Goal: Find specific page/section: Find specific page/section

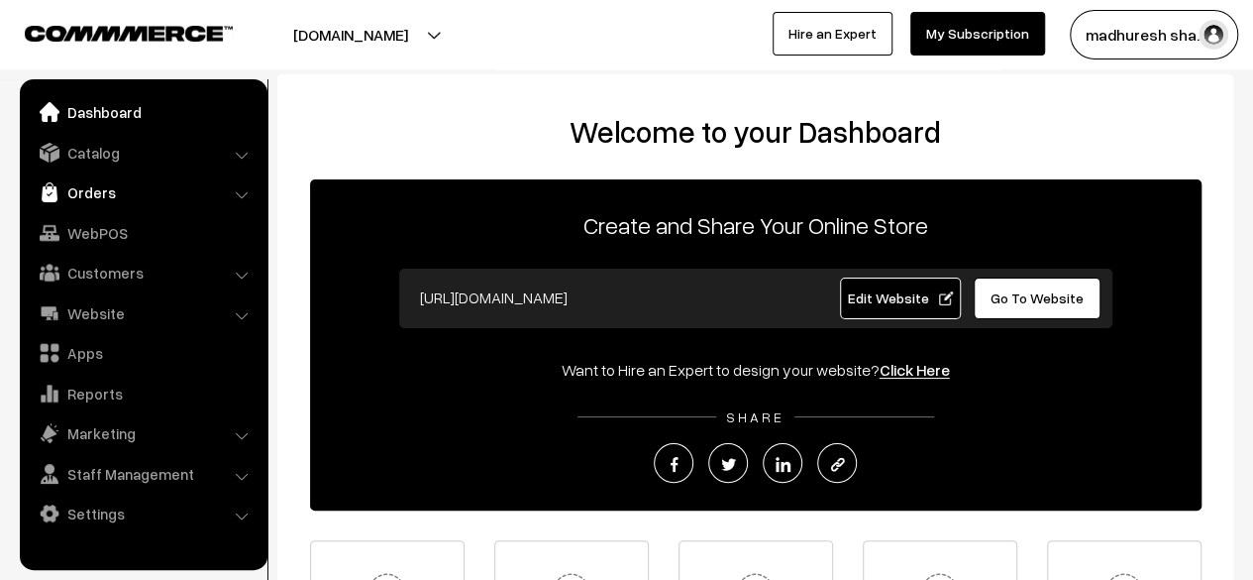
click at [218, 195] on link "Orders" at bounding box center [143, 192] width 236 height 36
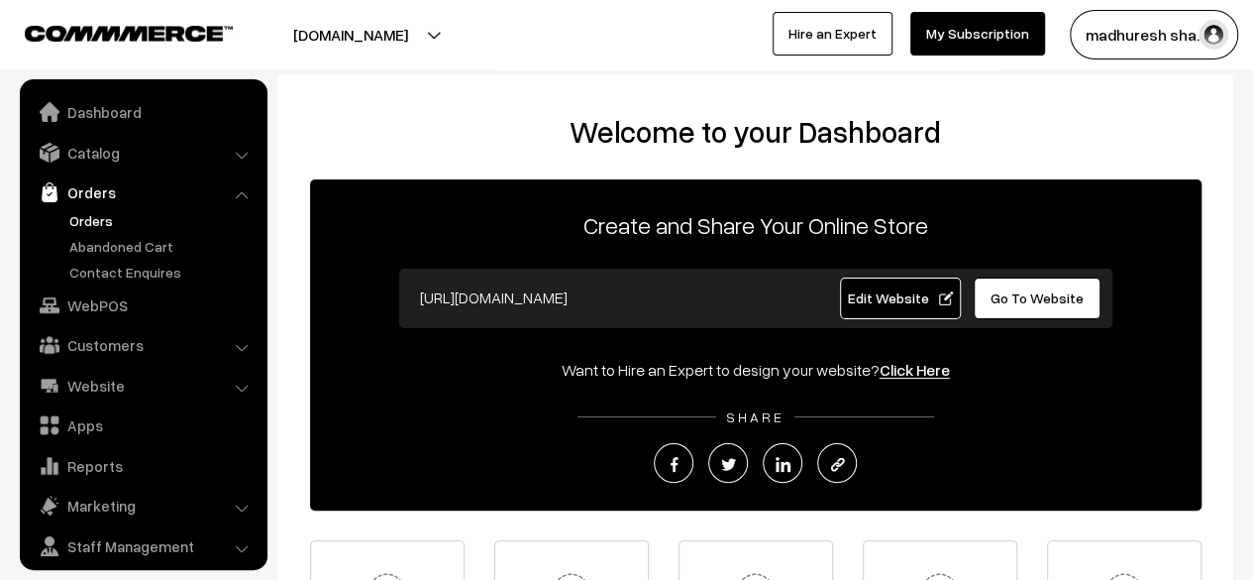
click at [107, 223] on link "Orders" at bounding box center [162, 220] width 196 height 21
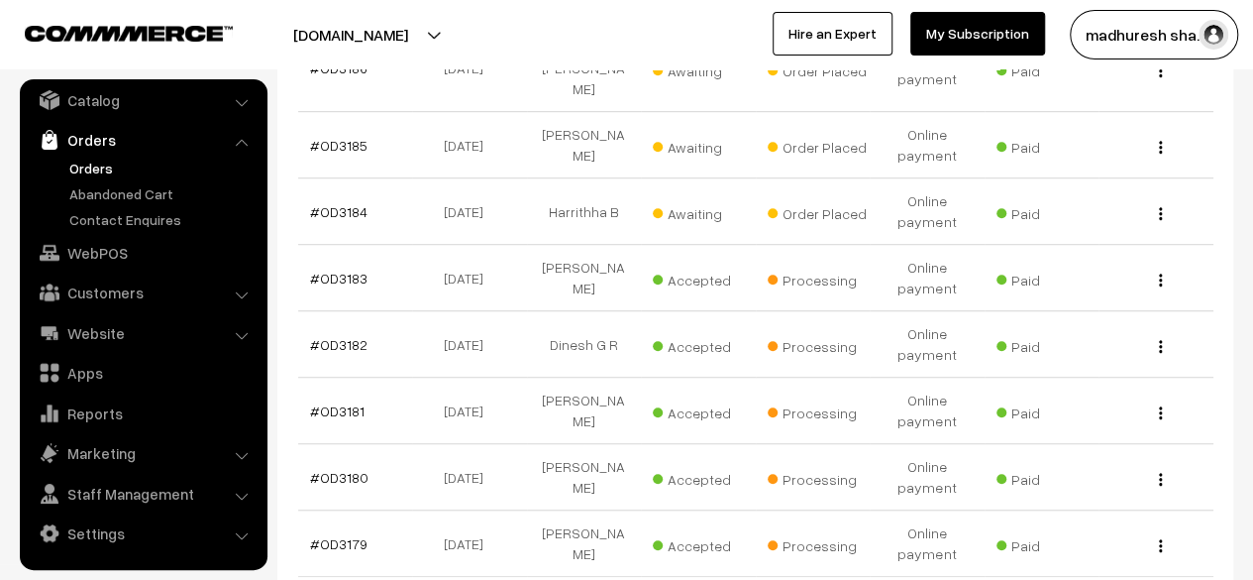
scroll to position [794, 0]
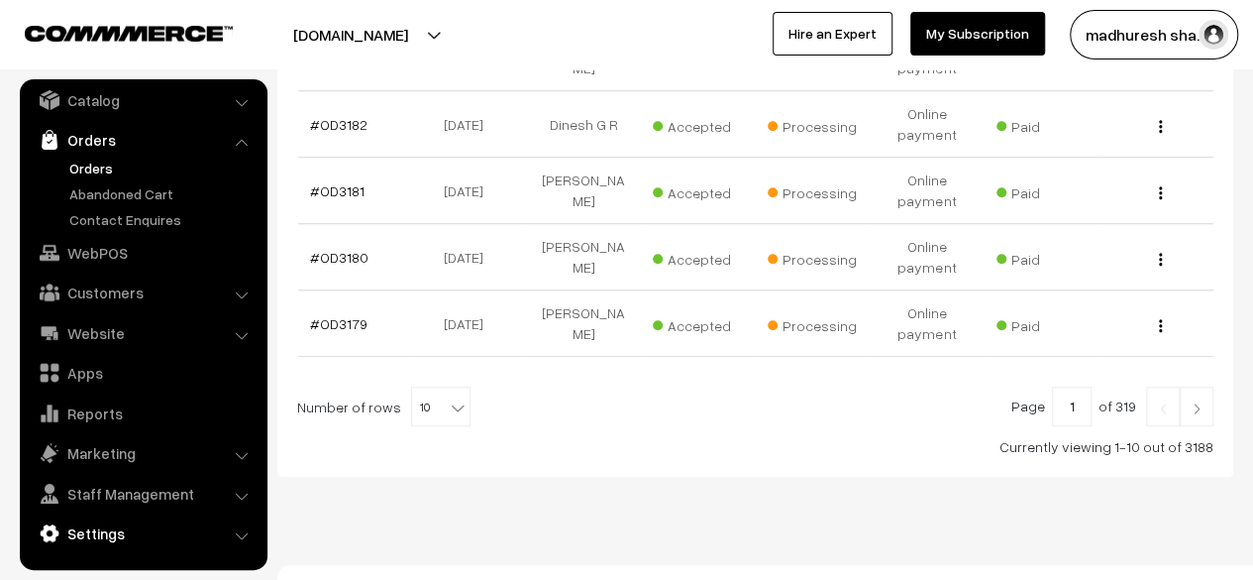
click at [130, 545] on link "Settings" at bounding box center [143, 533] width 236 height 36
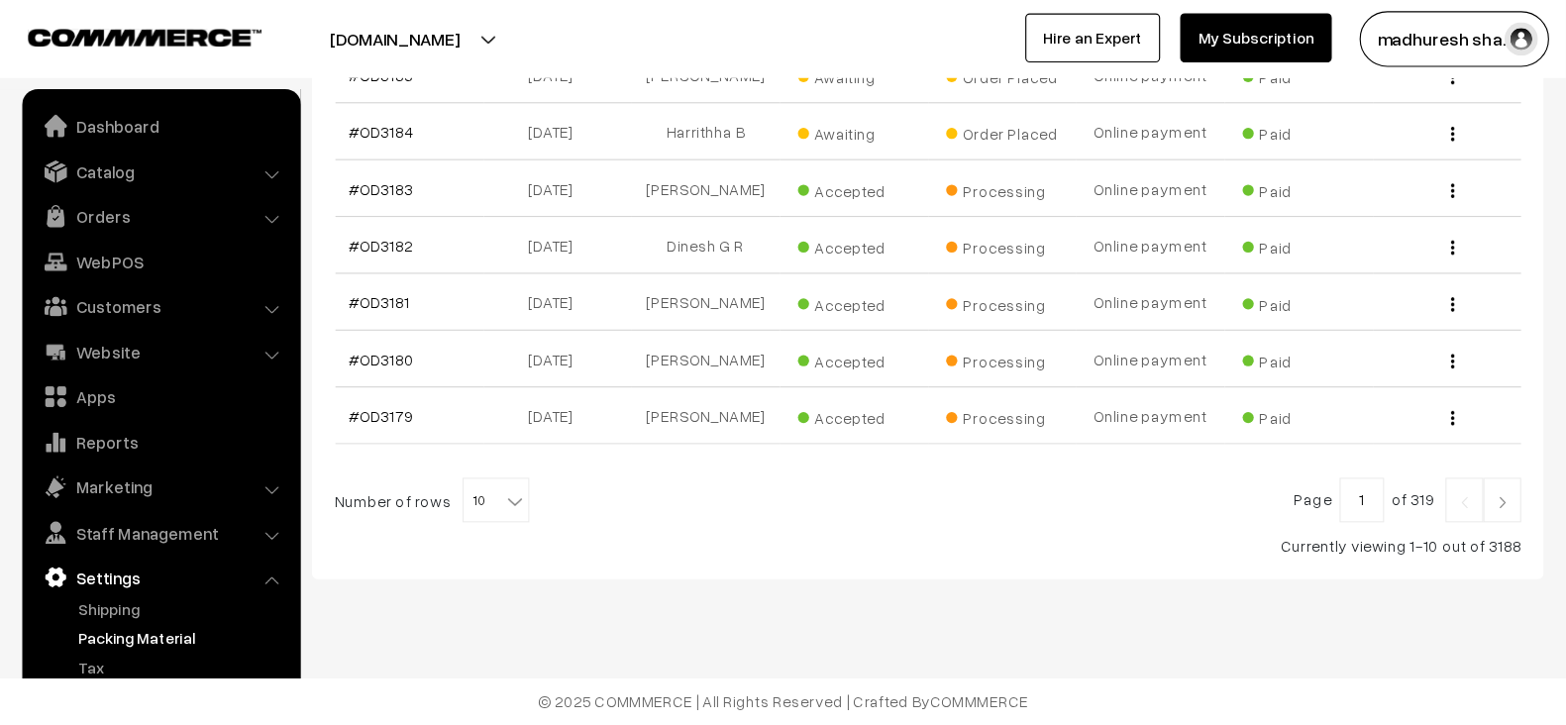
scroll to position [470, 0]
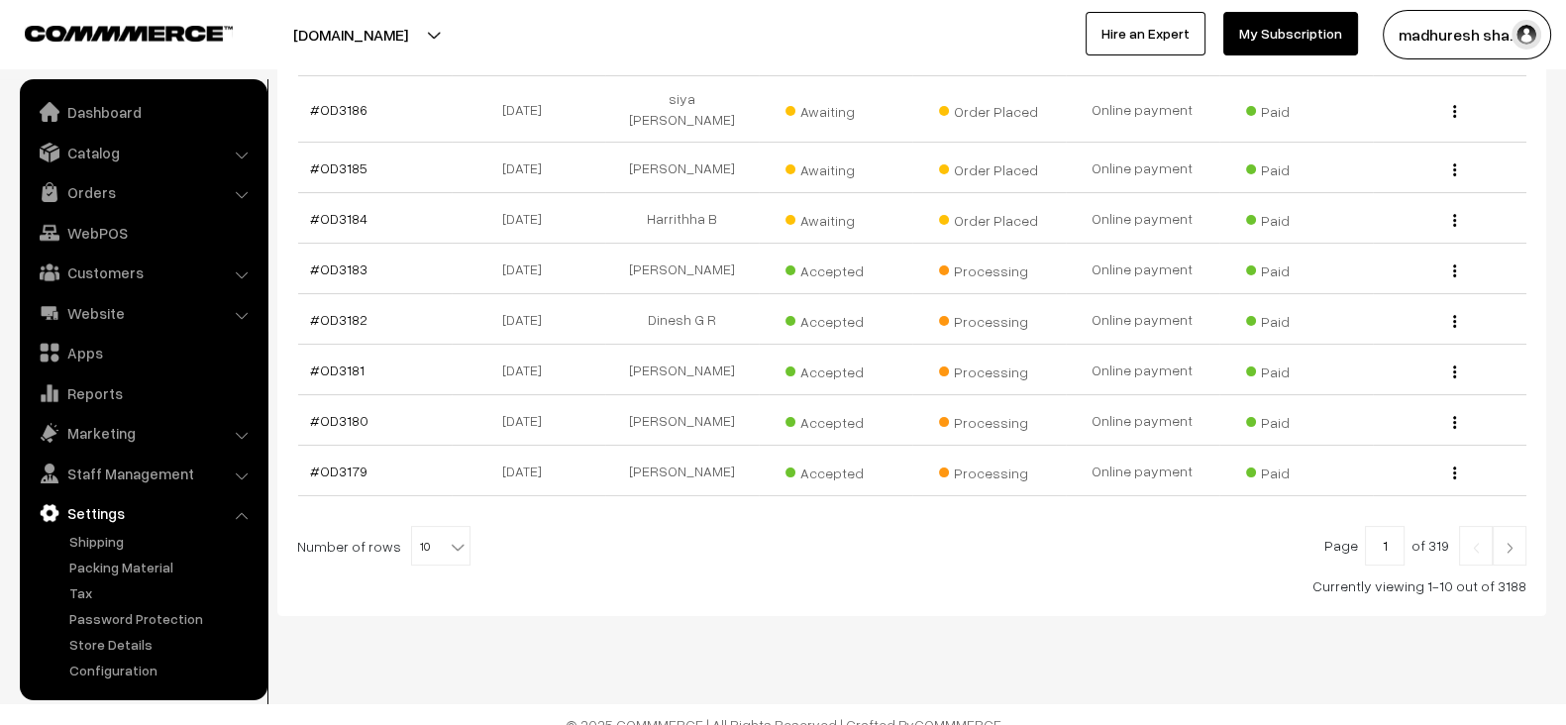
click at [196, 169] on ul "Dashboard Catalog" at bounding box center [144, 389] width 248 height 621
click at [228, 155] on link "Catalog" at bounding box center [143, 153] width 236 height 36
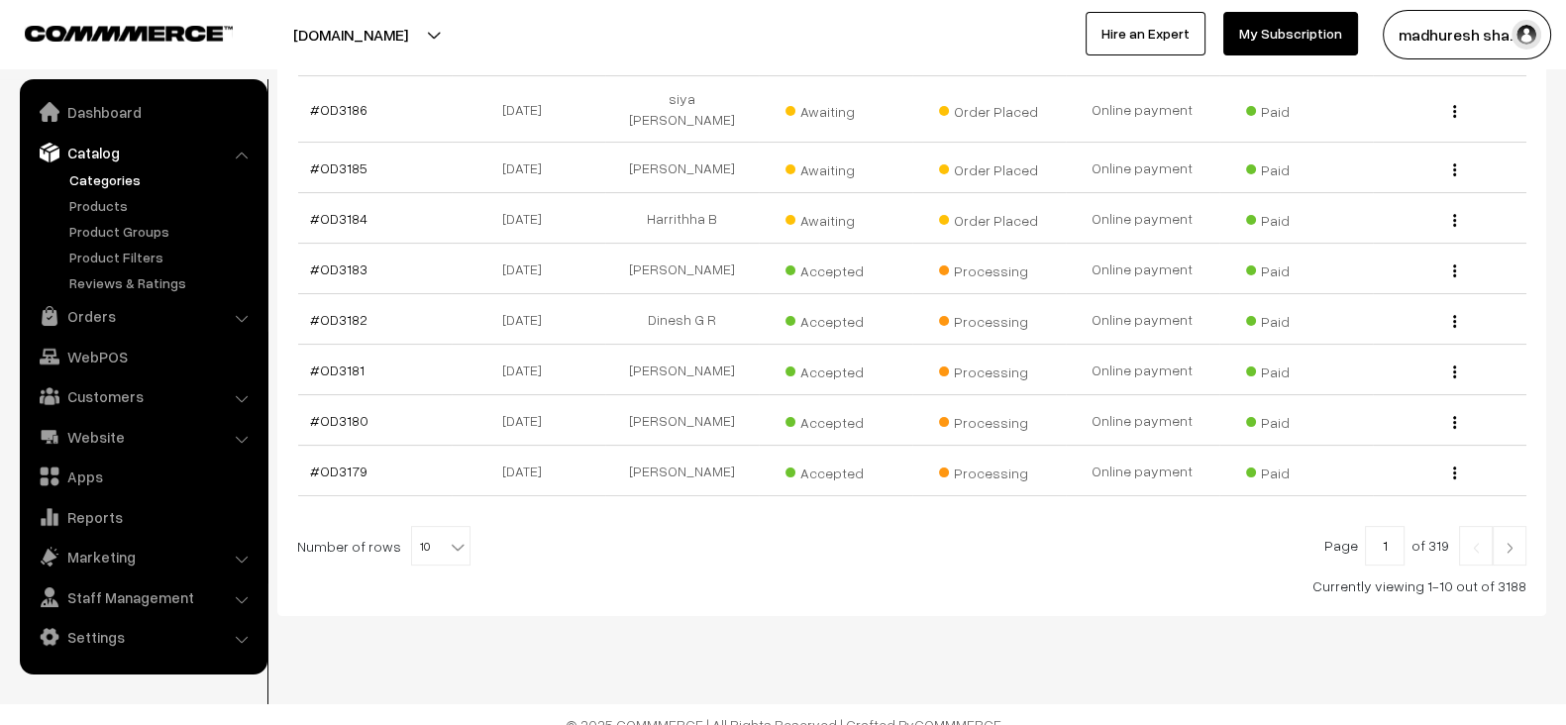
click at [107, 181] on link "Categories" at bounding box center [162, 179] width 196 height 21
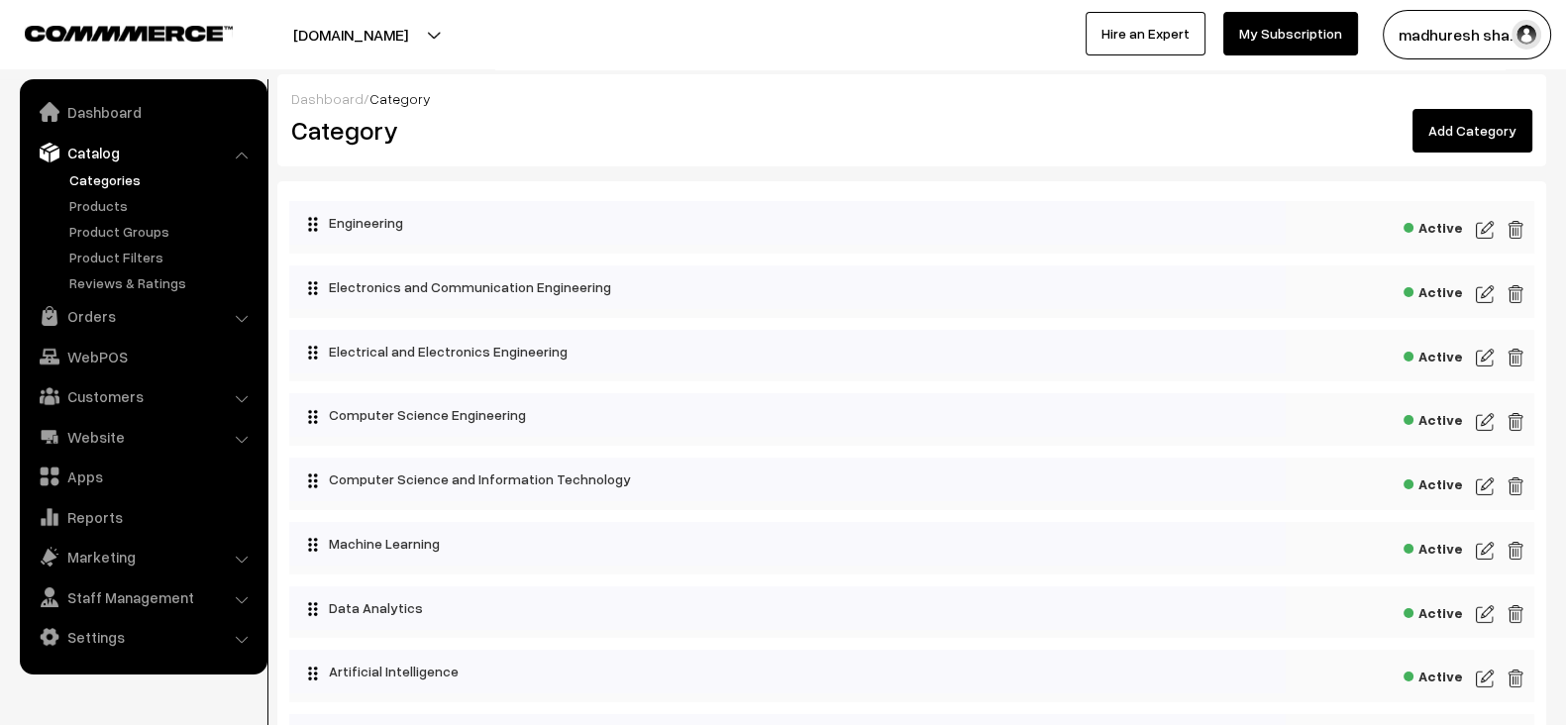
click at [906, 109] on div "Category" at bounding box center [594, 131] width 636 height 44
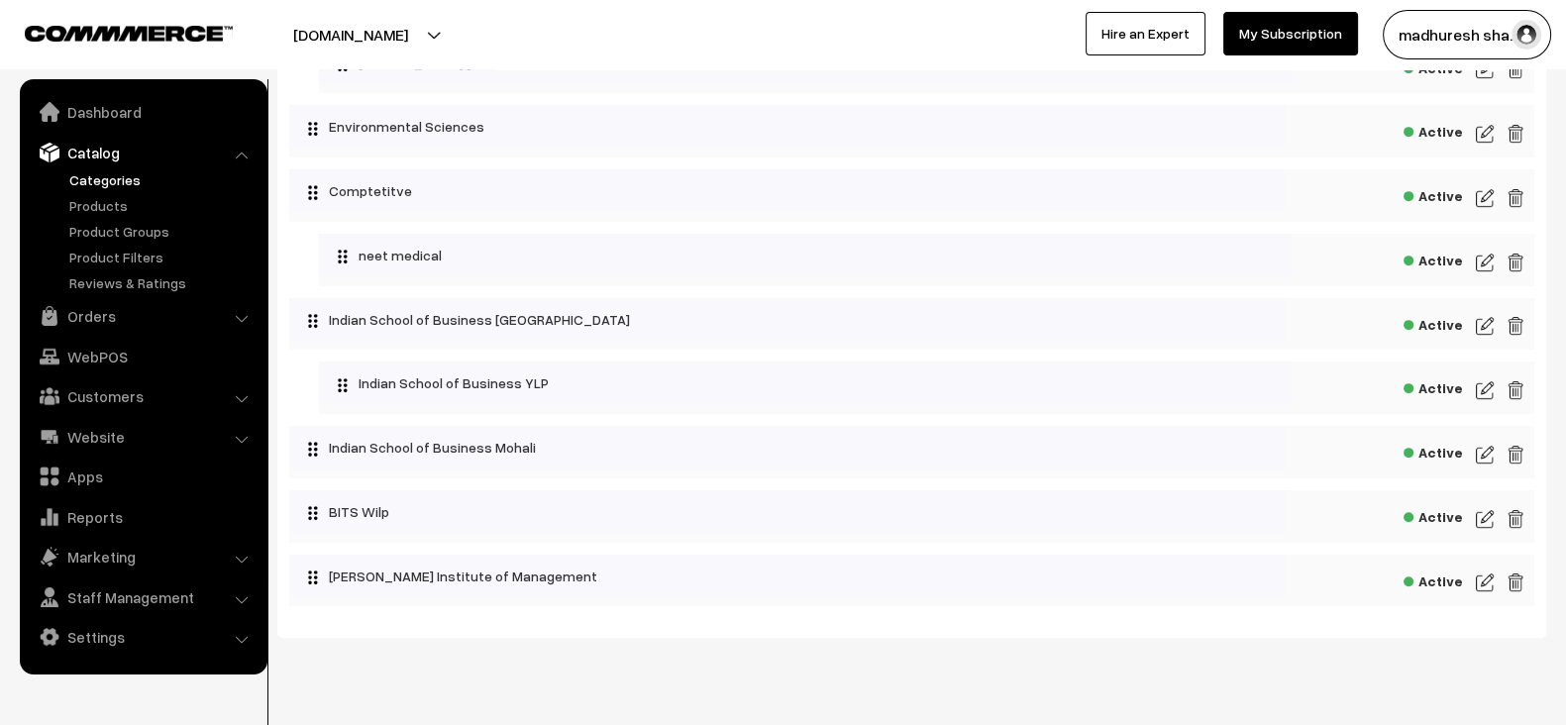
scroll to position [1099, 0]
